Goal: Check status: Check status

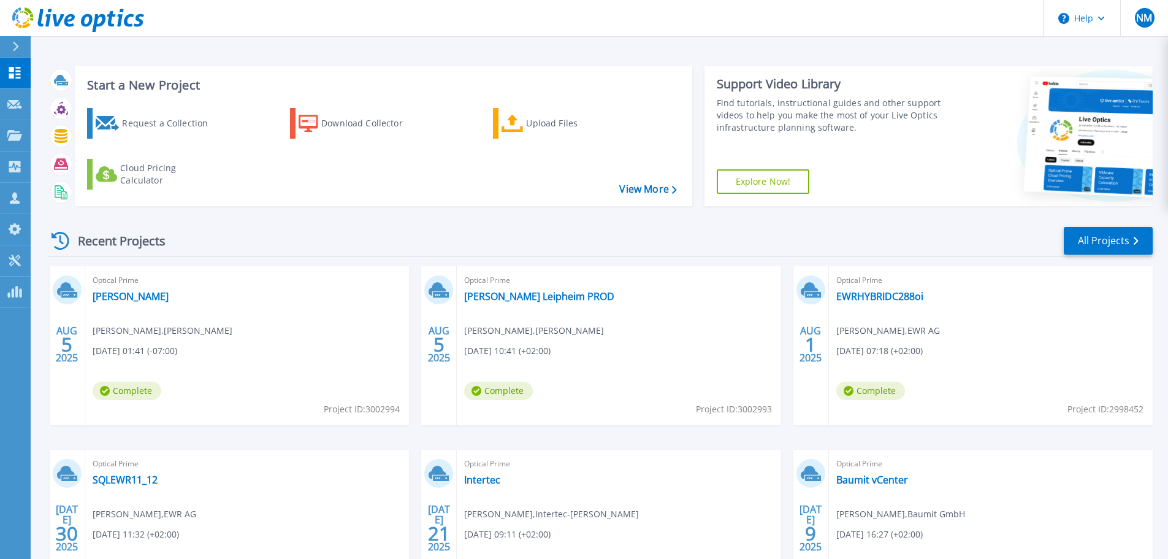
scroll to position [121, 0]
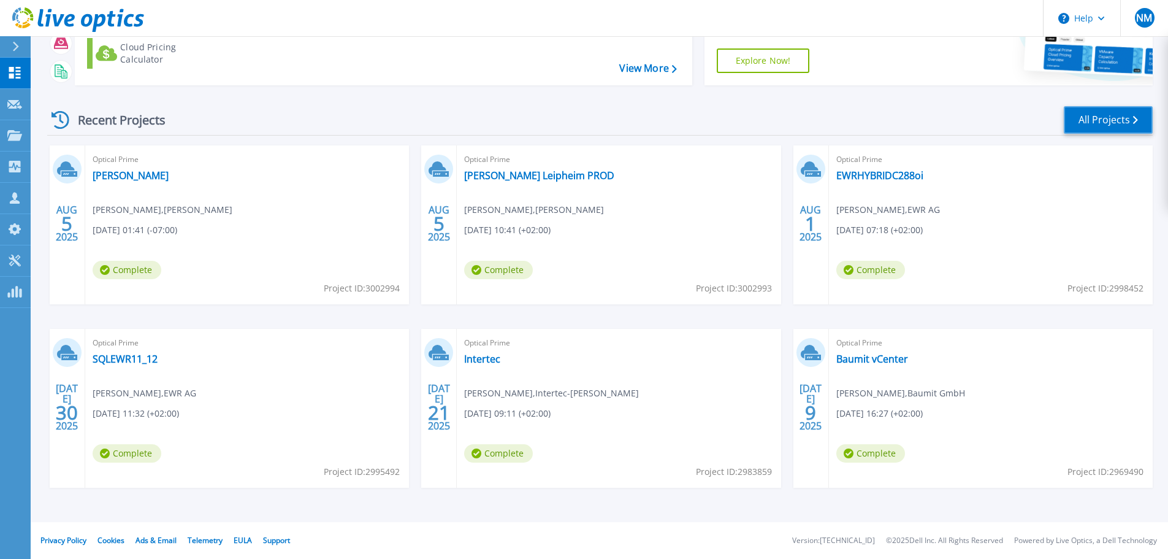
click at [1076, 125] on link "All Projects" at bounding box center [1108, 120] width 89 height 28
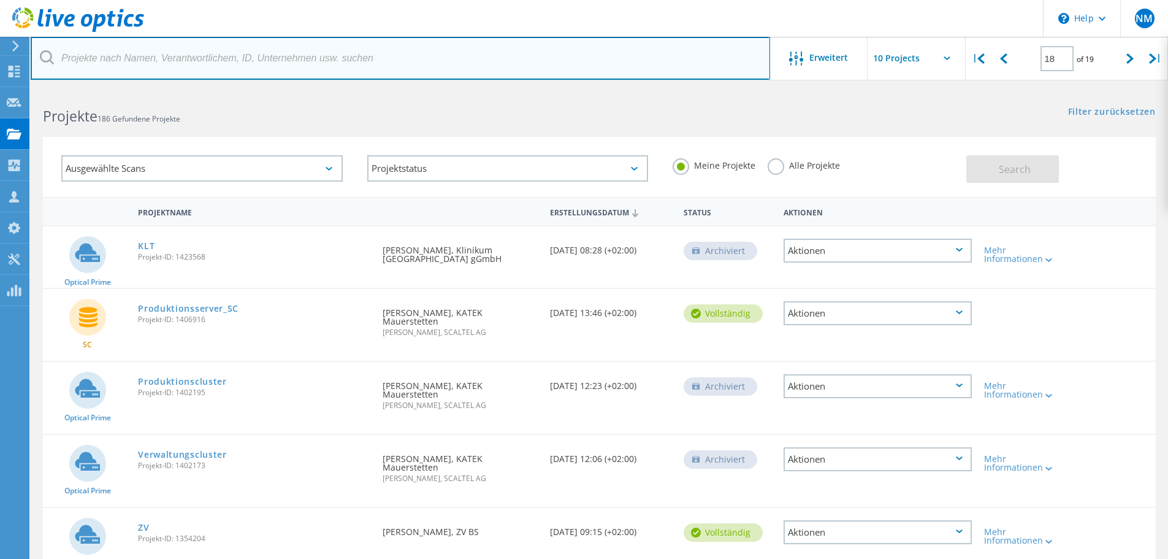
click at [284, 55] on input "text" at bounding box center [401, 58] width 740 height 43
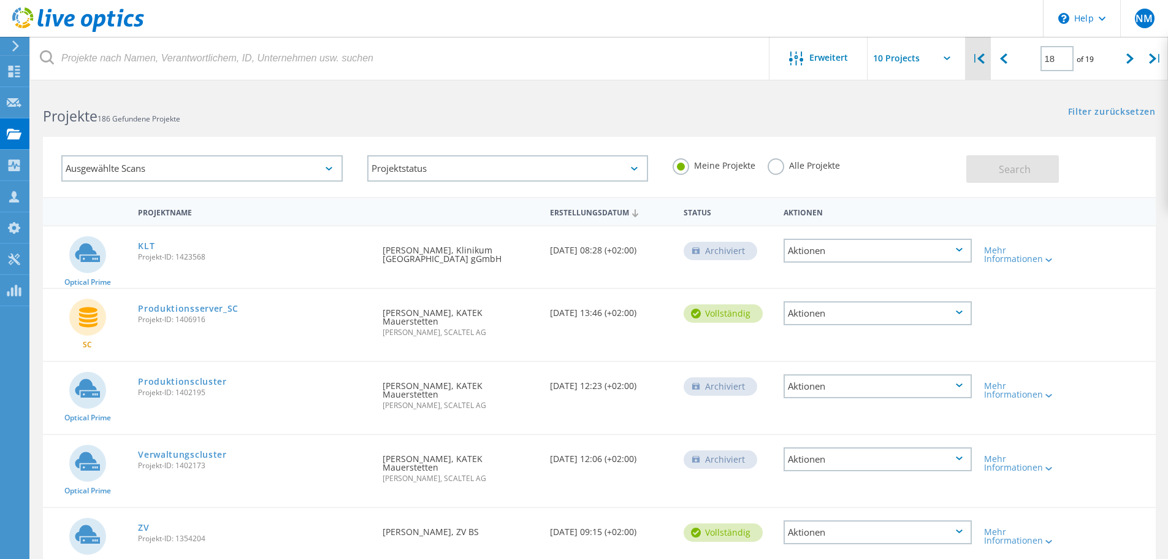
click at [984, 69] on div "|" at bounding box center [978, 59] width 25 height 44
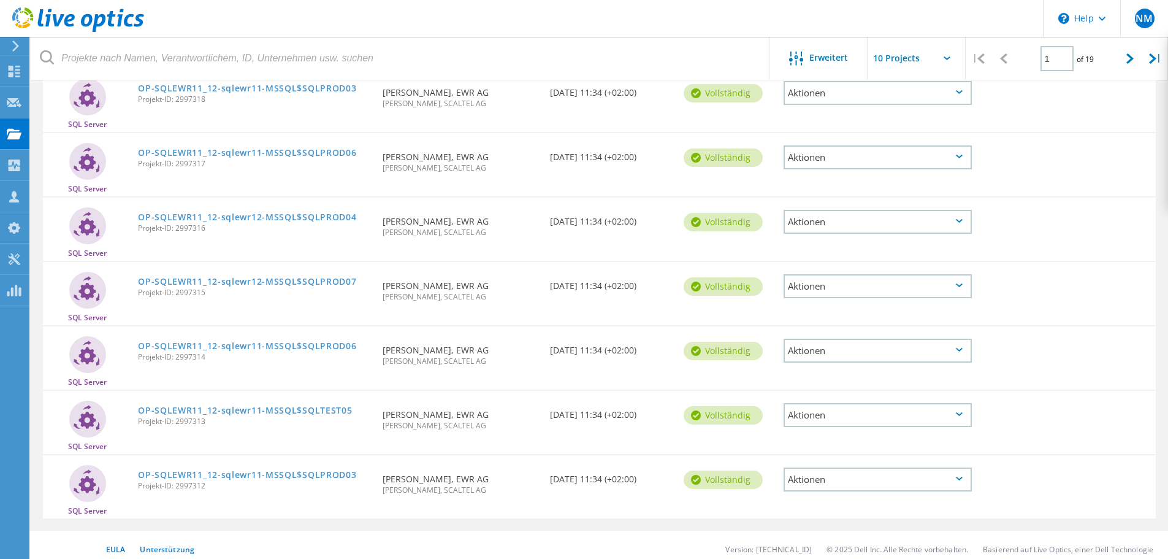
scroll to position [359, 0]
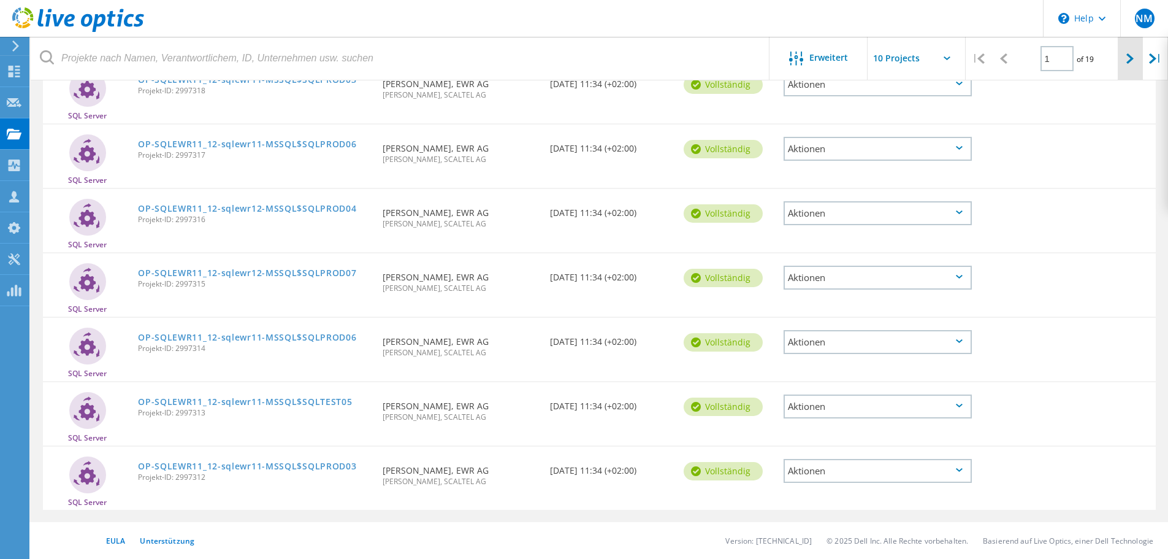
click at [1120, 63] on div at bounding box center [1130, 59] width 25 height 44
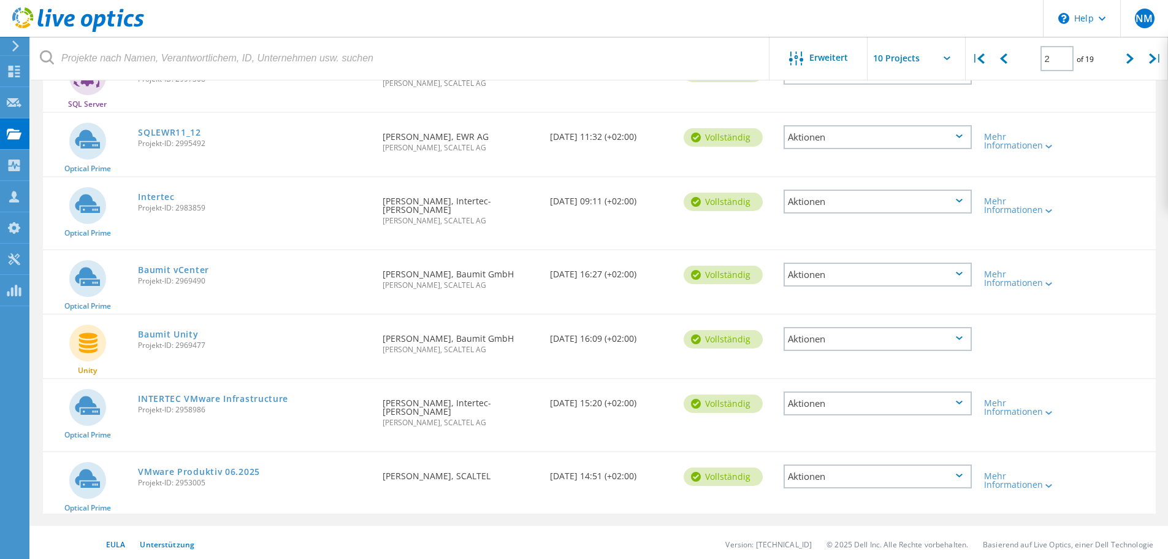
scroll to position [375, 0]
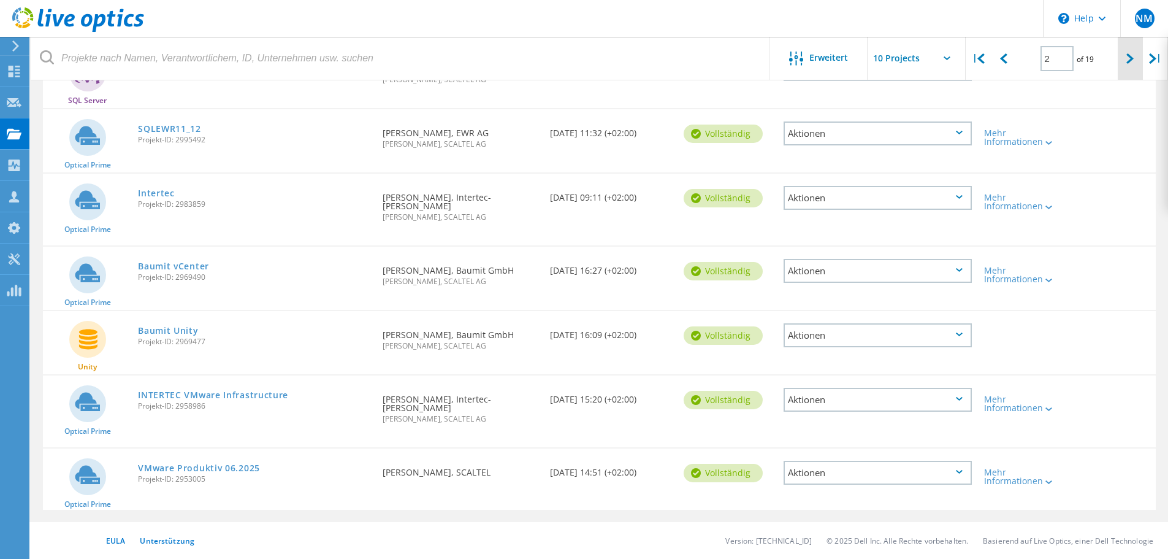
click at [1120, 69] on div at bounding box center [1130, 59] width 25 height 44
type input "3"
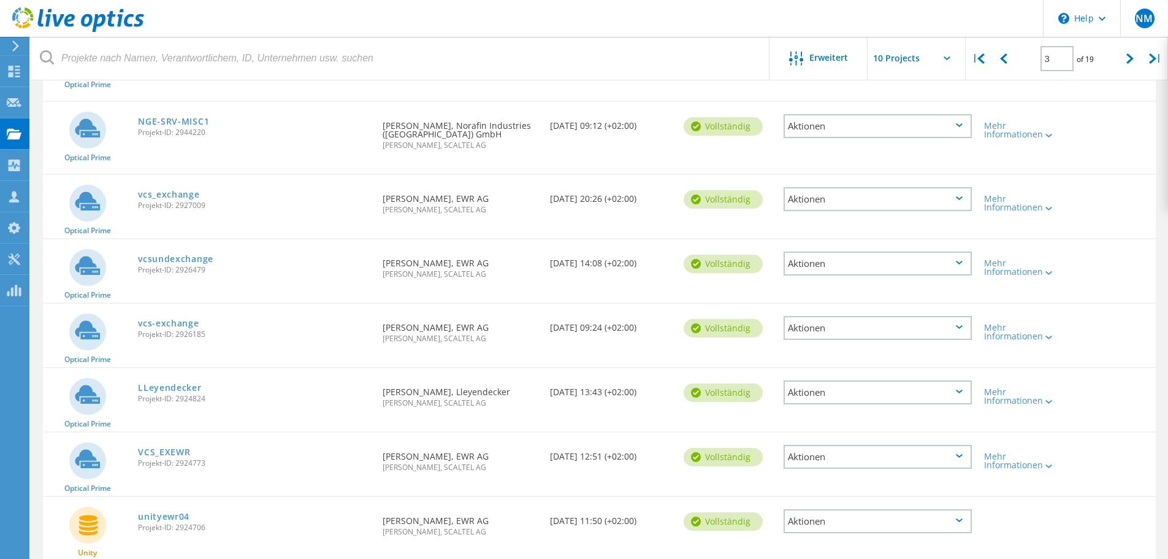
scroll to position [129, 0]
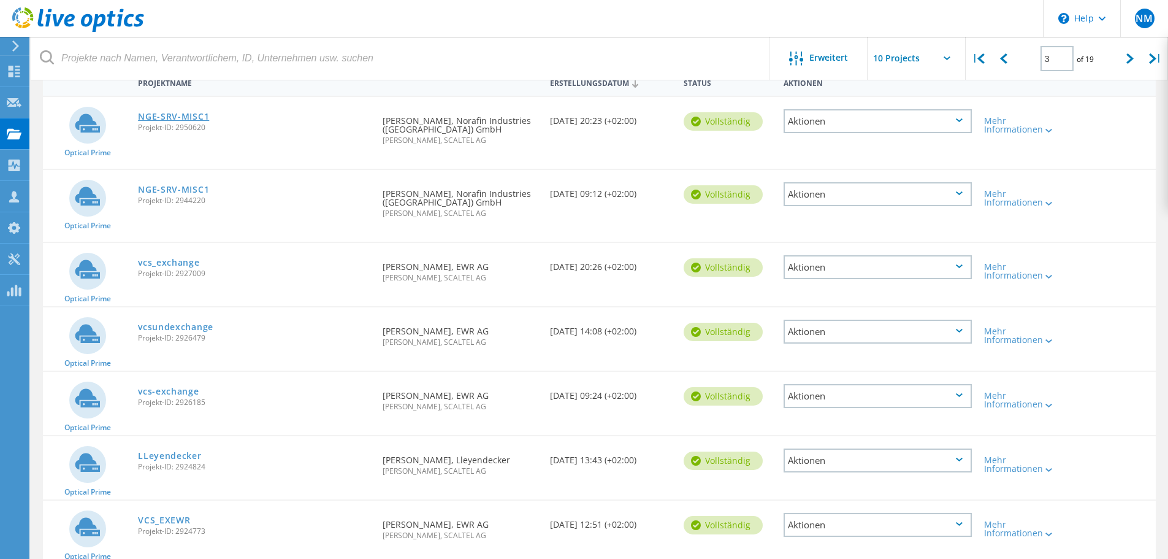
click at [167, 114] on link "NGE-SRV-MISC1" at bounding box center [173, 116] width 71 height 9
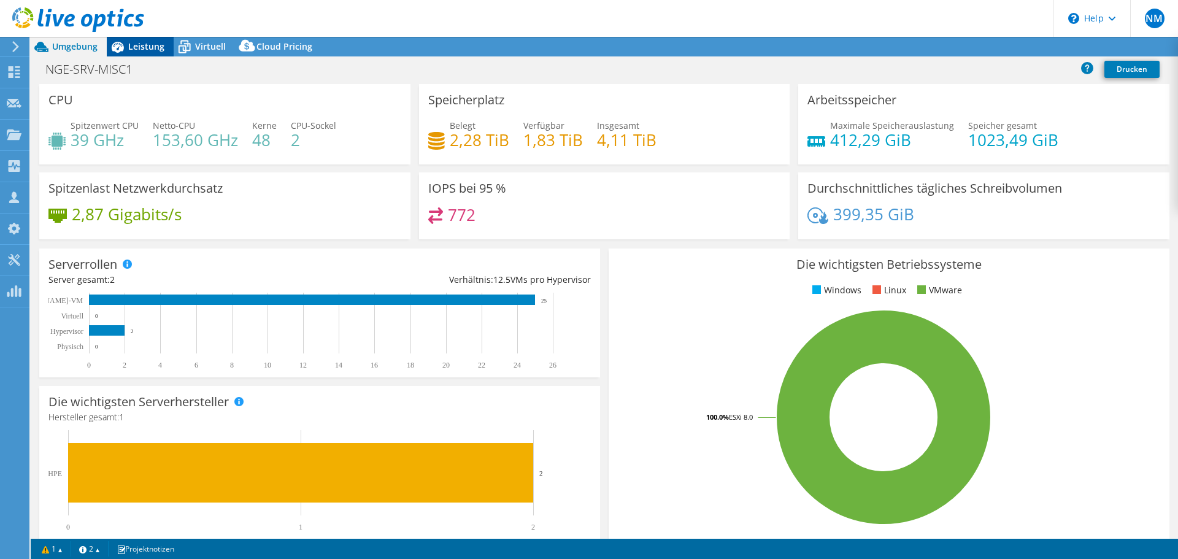
select select "USD"
select select "EUFrankfurt"
click at [161, 56] on div "Leistung" at bounding box center [140, 47] width 67 height 20
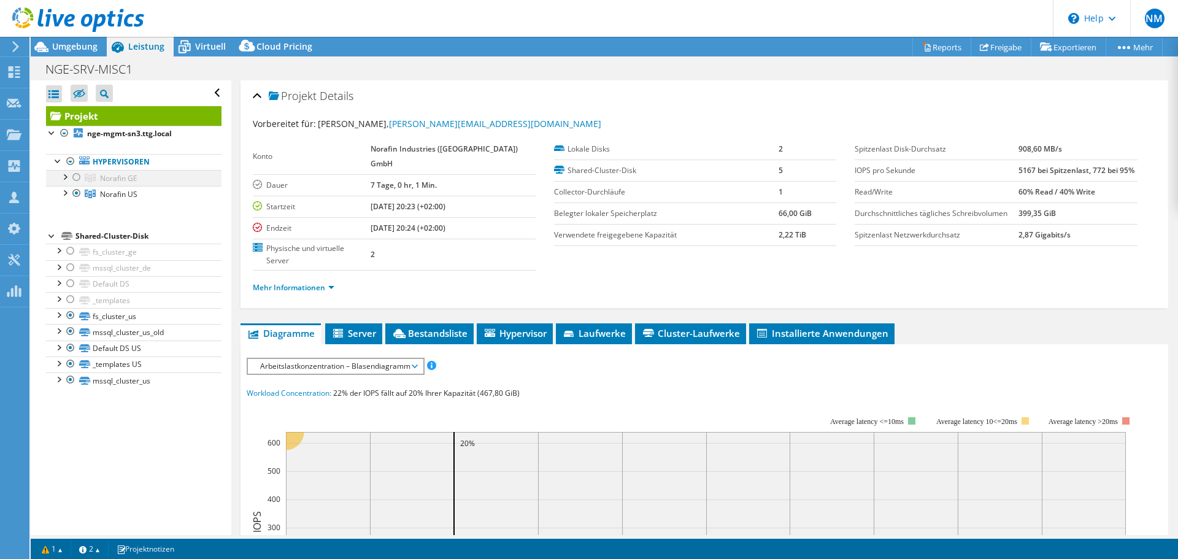
click at [75, 178] on div at bounding box center [77, 177] width 12 height 15
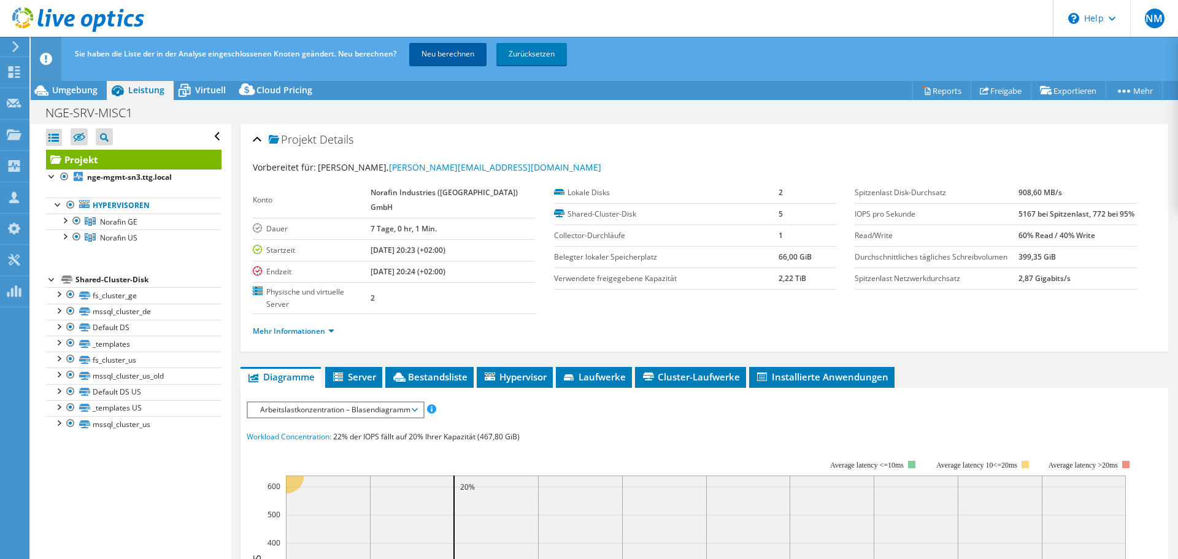
click at [461, 58] on link "Neu berechnen" at bounding box center [447, 54] width 77 height 22
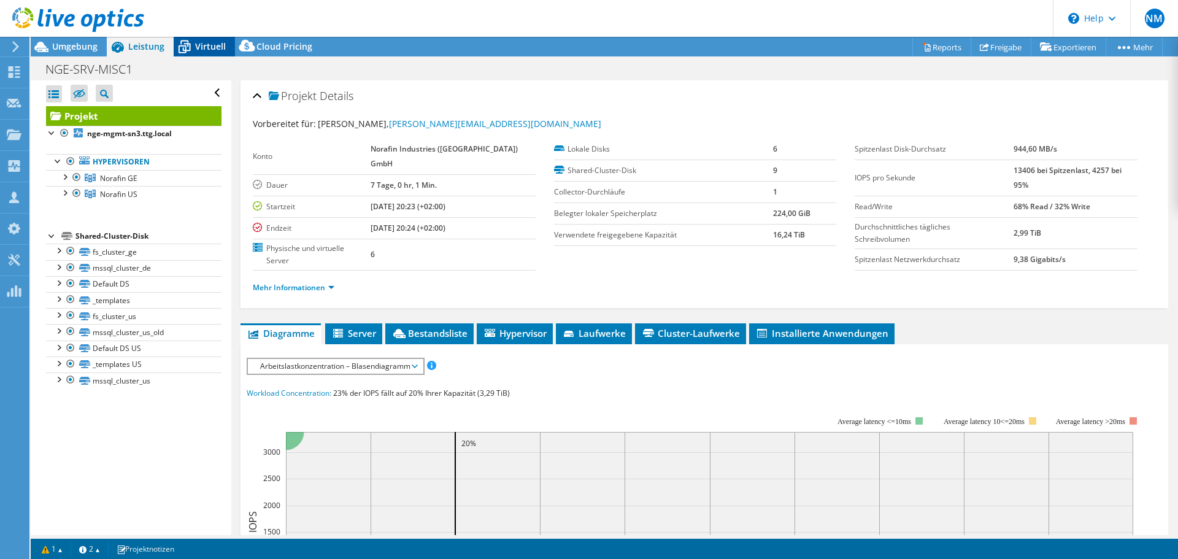
click at [208, 47] on span "Virtuell" at bounding box center [210, 46] width 31 height 12
